Goal: Check status: Check status

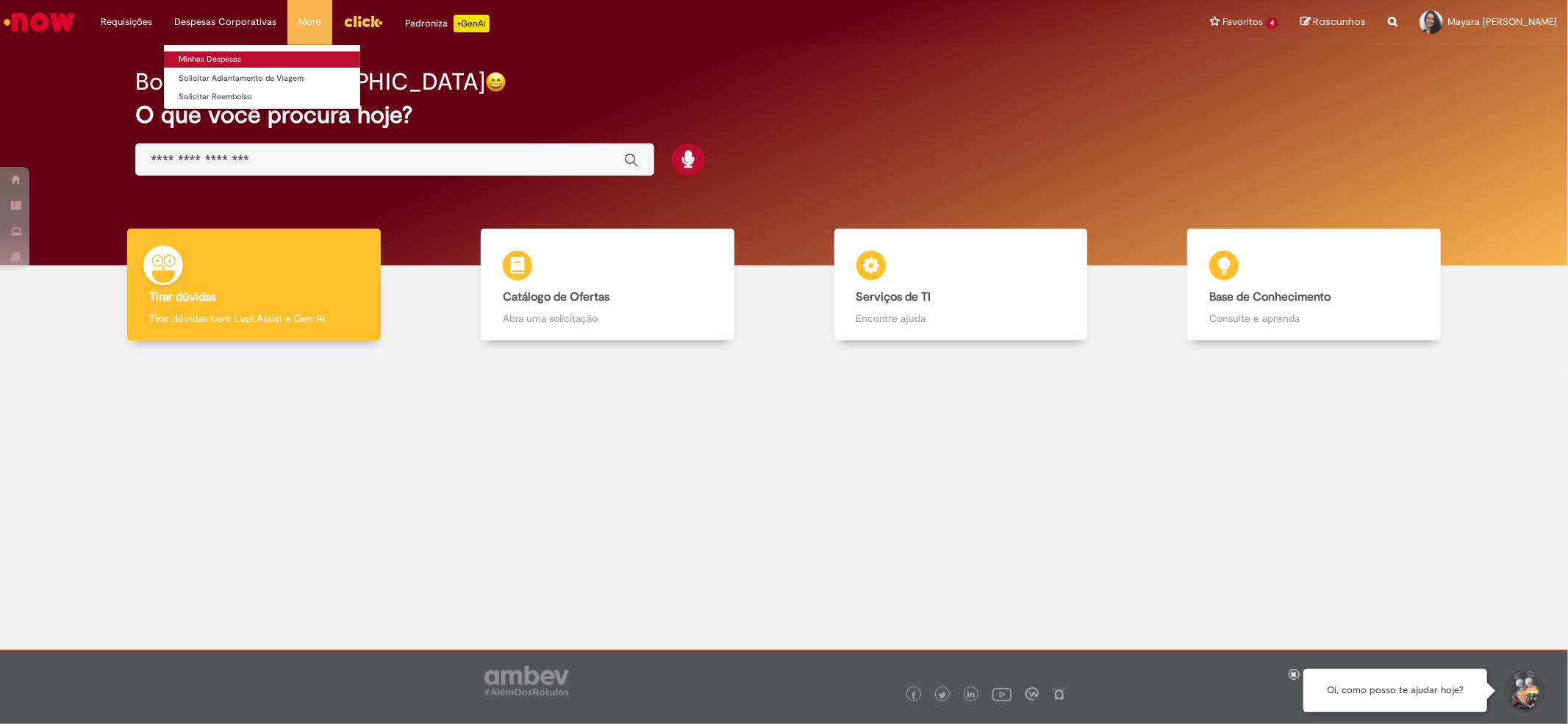
click at [204, 56] on link "Minhas Despesas" at bounding box center [262, 60] width 196 height 16
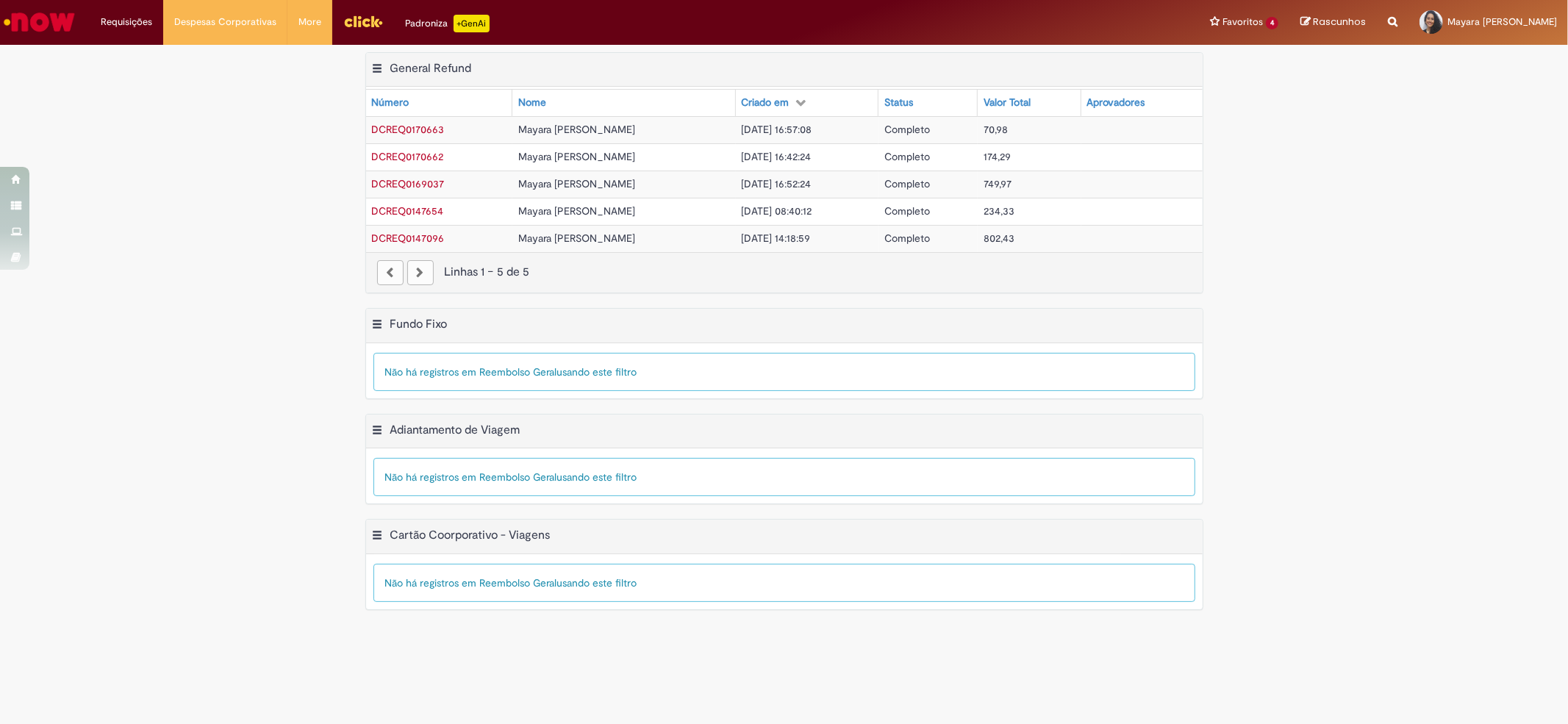
click at [518, 132] on span "Mayara [PERSON_NAME]" at bounding box center [577, 129] width 117 height 13
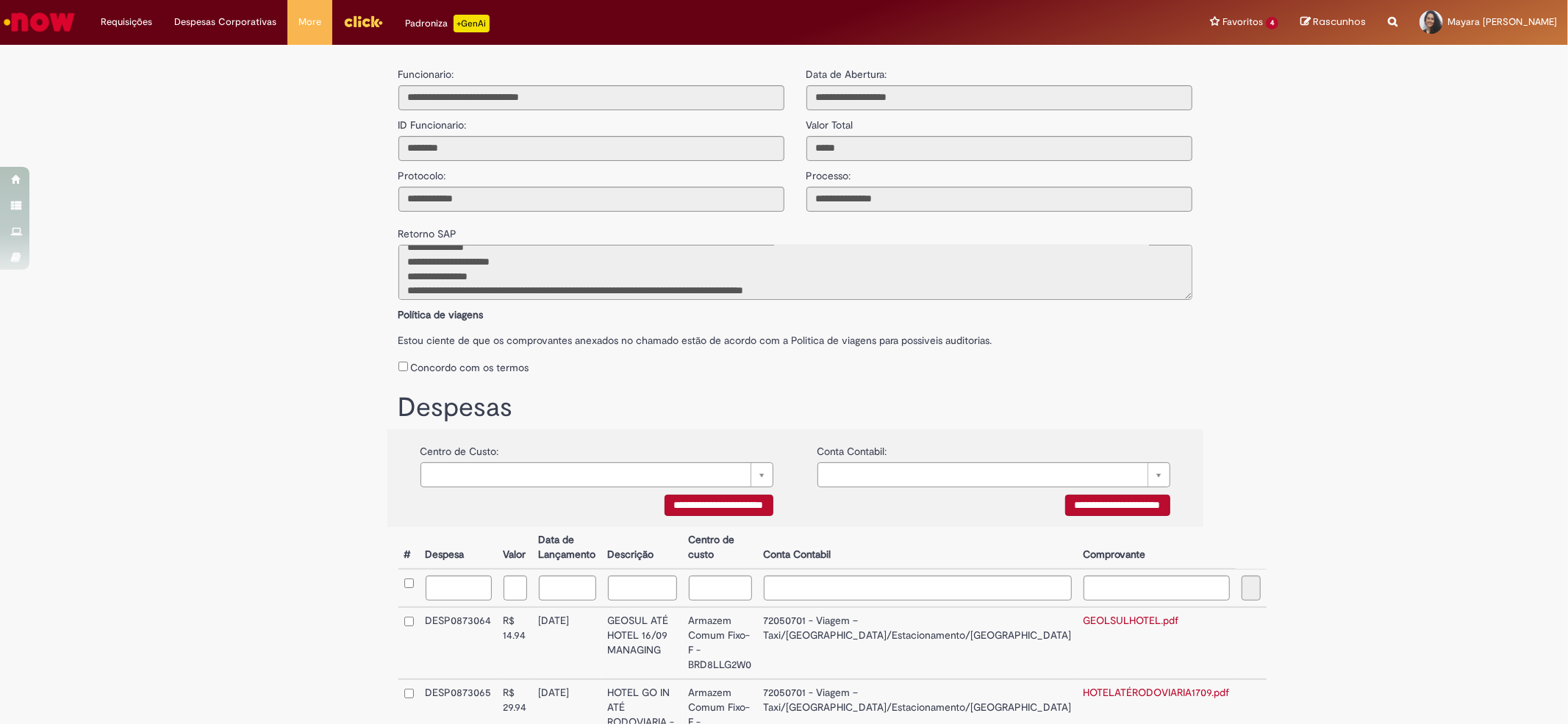
scroll to position [78, 0]
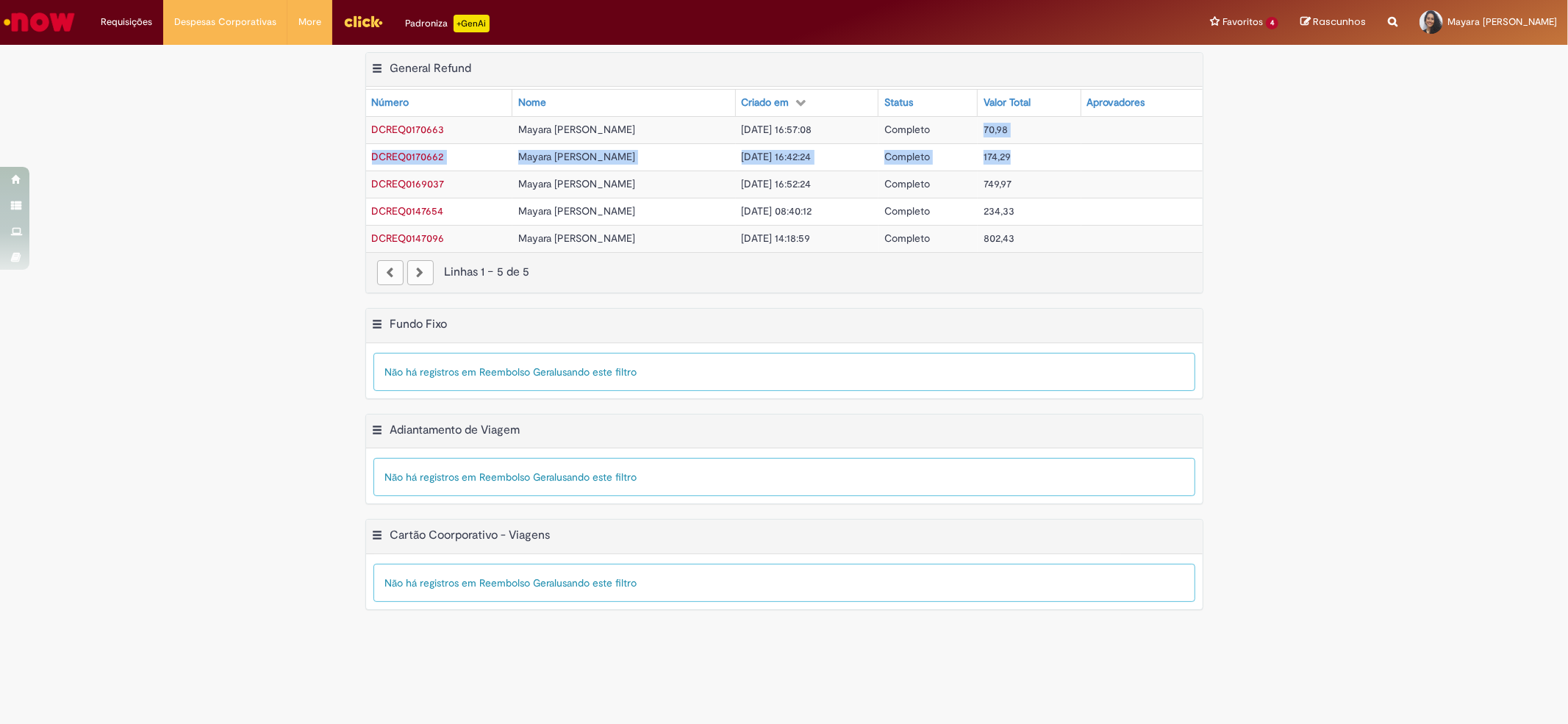
drag, startPoint x: 999, startPoint y: 134, endPoint x: 1038, endPoint y: 159, distance: 46.3
click at [1038, 159] on tbody "DCREQ0170663 [PERSON_NAME] [DATE] 16:57:08 Completo 70,98 DCREQ0170662 [PERSON_…" at bounding box center [784, 184] width 837 height 136
click at [1301, 132] on div "Exportar como PDF Exportar como Excel Exportar como CSV General Refund Tabela -…" at bounding box center [784, 180] width 1568 height 256
click at [411, 154] on span "DCREQ0170662" at bounding box center [408, 157] width 72 height 13
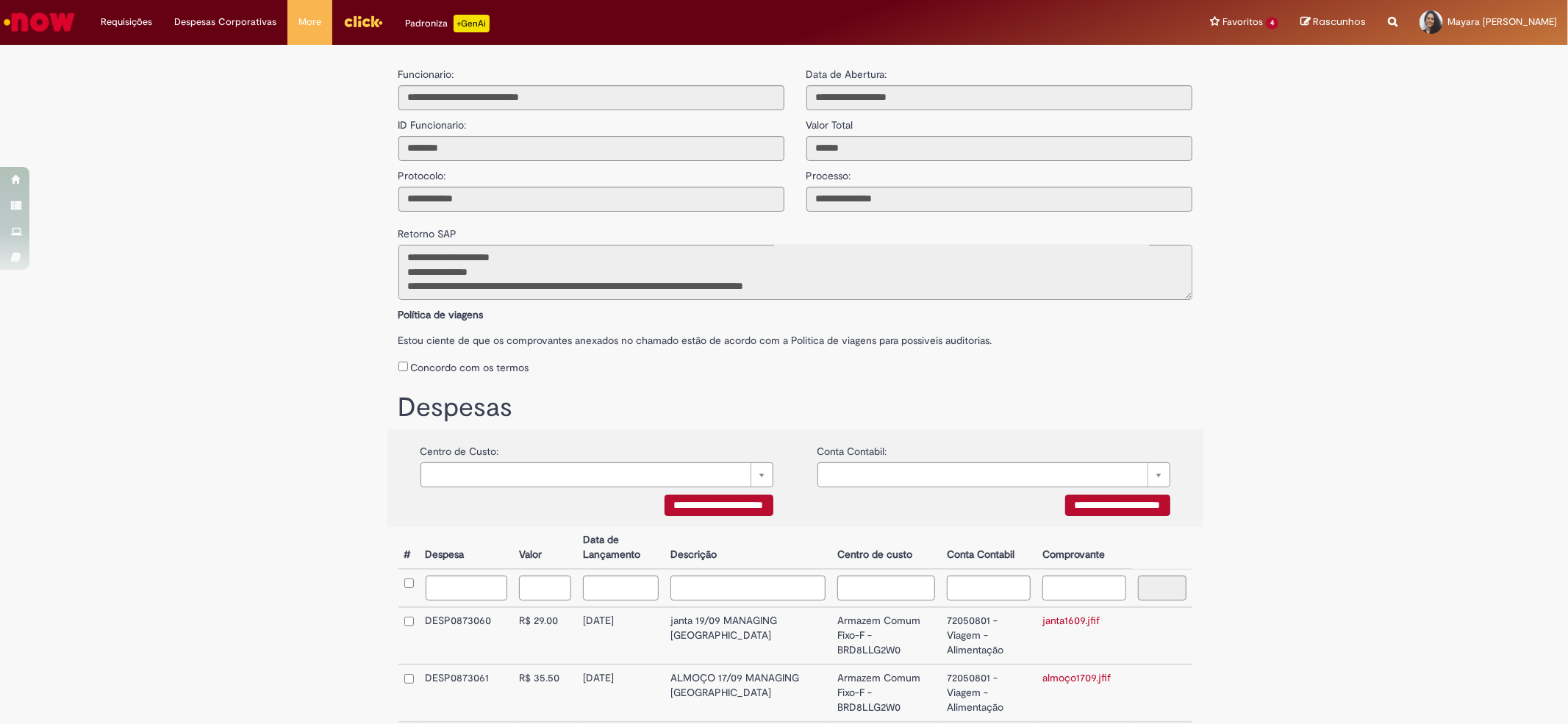
scroll to position [86, 0]
